Goal: Transaction & Acquisition: Book appointment/travel/reservation

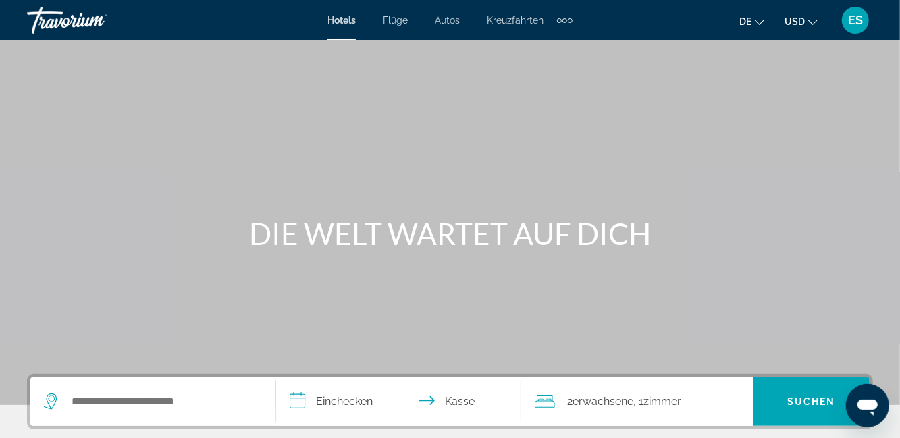
click at [798, 27] on button "USD USD ($) MXN (Mexikanische Dollar) CAD (Kanada-Dollar) GBP (£) EUR (€) AUD (…" at bounding box center [801, 21] width 33 height 20
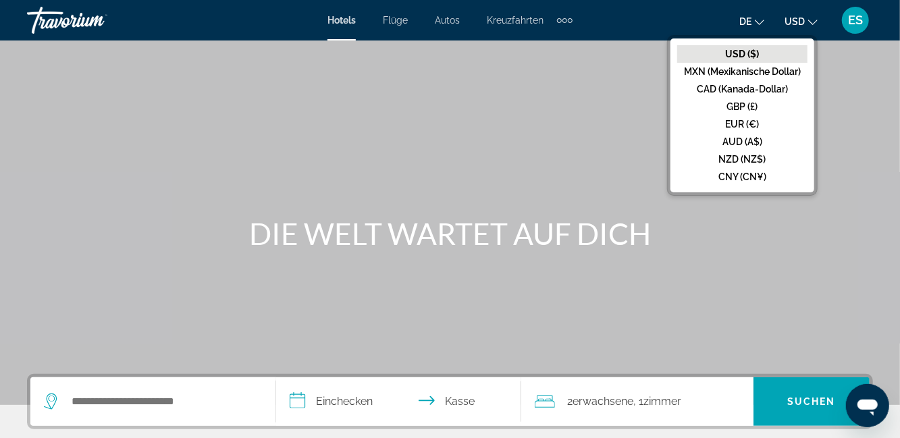
click at [713, 126] on button "EUR (€)" at bounding box center [743, 125] width 130 height 18
